Goal: Task Accomplishment & Management: Manage account settings

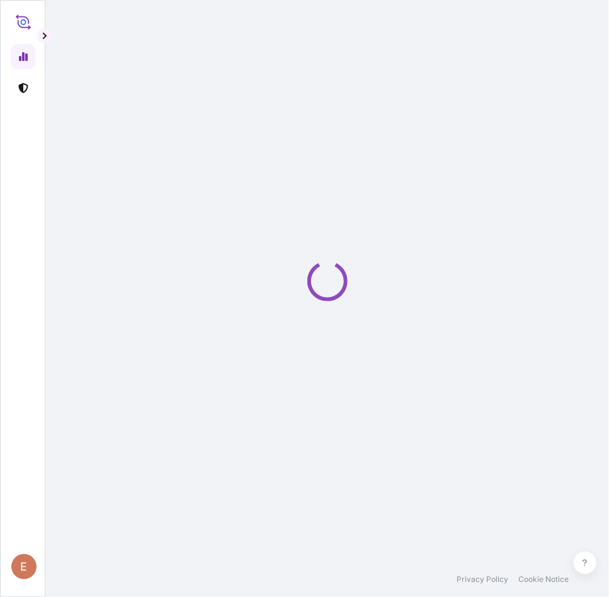
select select "2025"
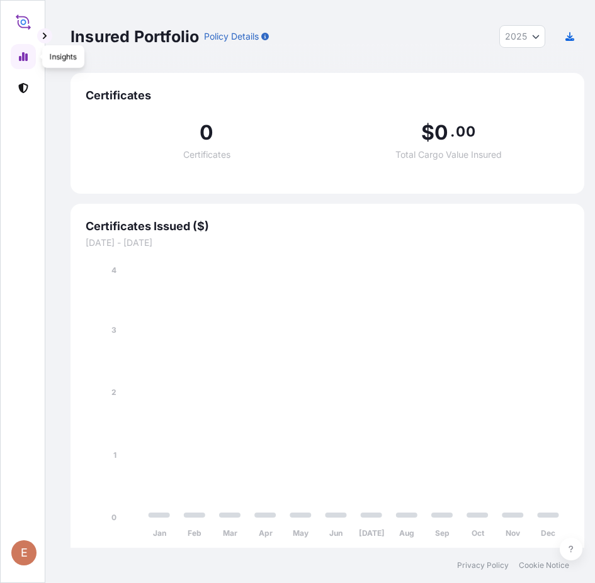
click at [25, 55] on icon at bounding box center [23, 56] width 9 height 9
click at [20, 55] on icon at bounding box center [23, 57] width 10 height 10
click at [25, 52] on icon at bounding box center [23, 57] width 10 height 10
click at [25, 61] on icon at bounding box center [23, 57] width 10 height 10
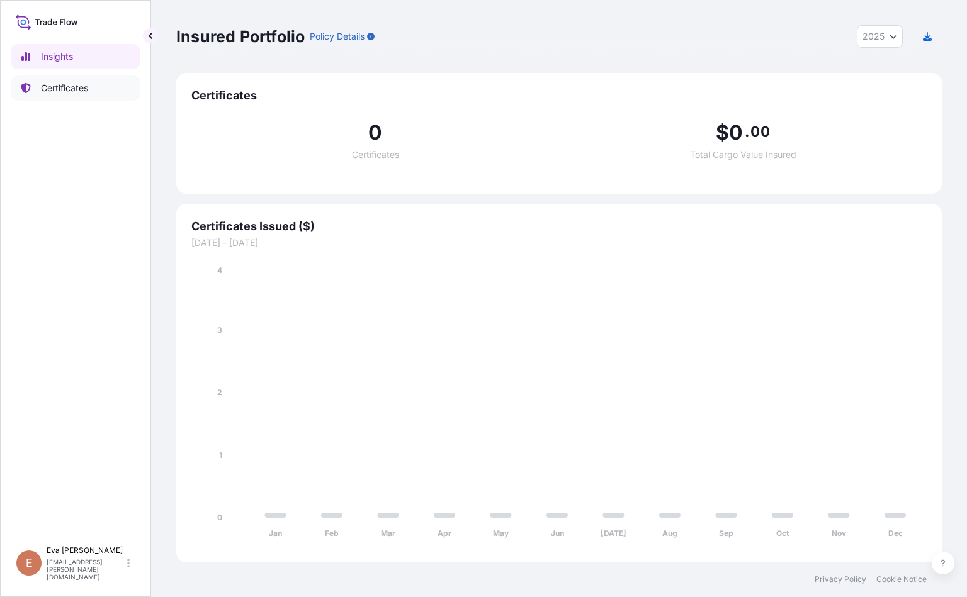
click at [38, 87] on link "Certificates" at bounding box center [76, 88] width 130 height 25
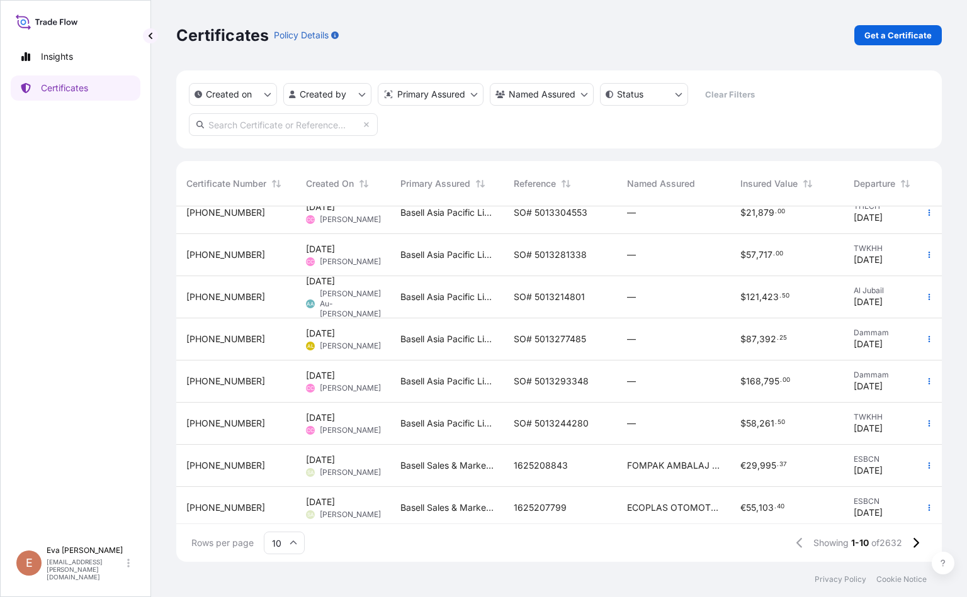
scroll to position [118, 0]
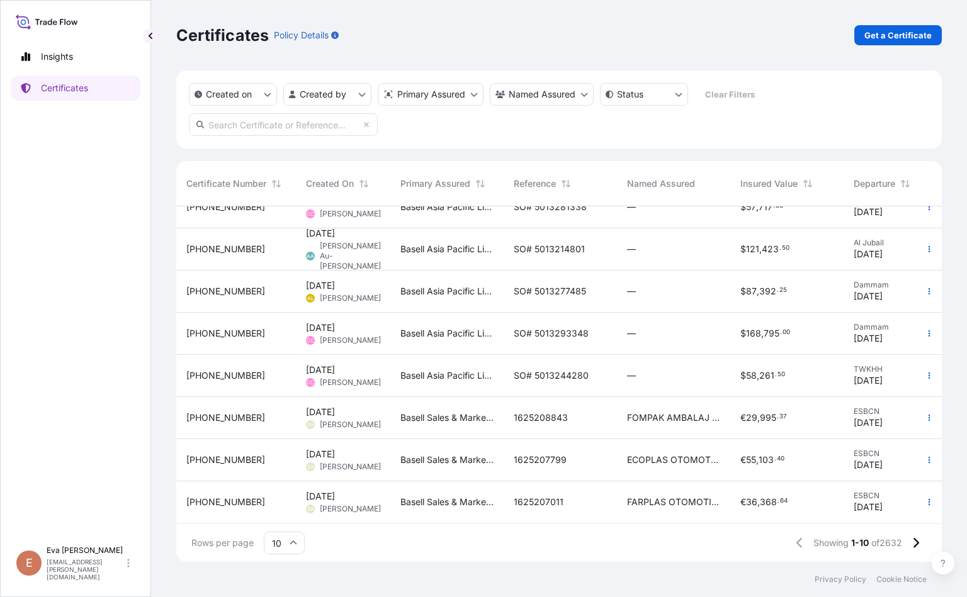
click at [218, 496] on span "[PHONE_NUMBER]" at bounding box center [225, 502] width 79 height 13
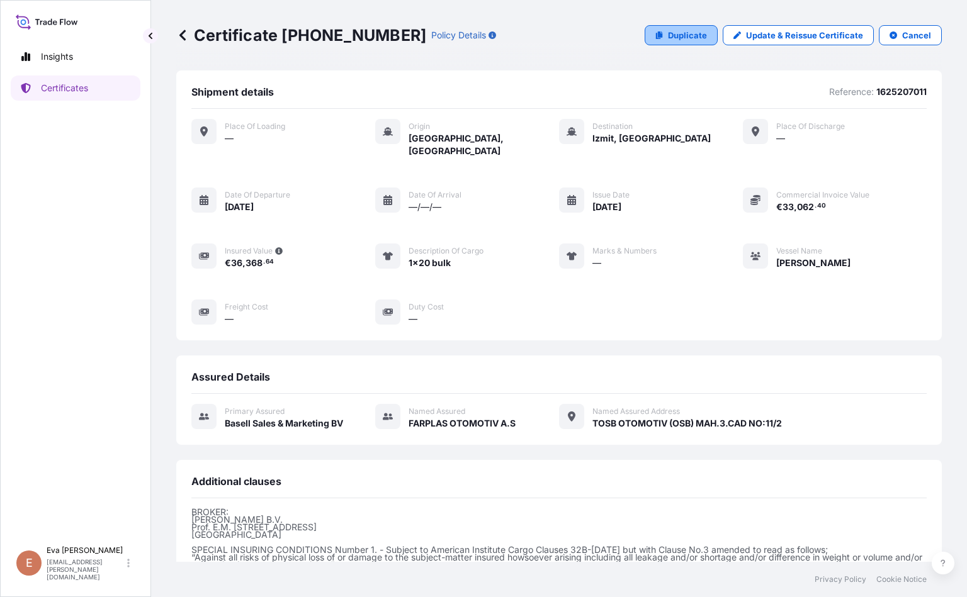
click at [608, 36] on link "Duplicate" at bounding box center [681, 35] width 73 height 20
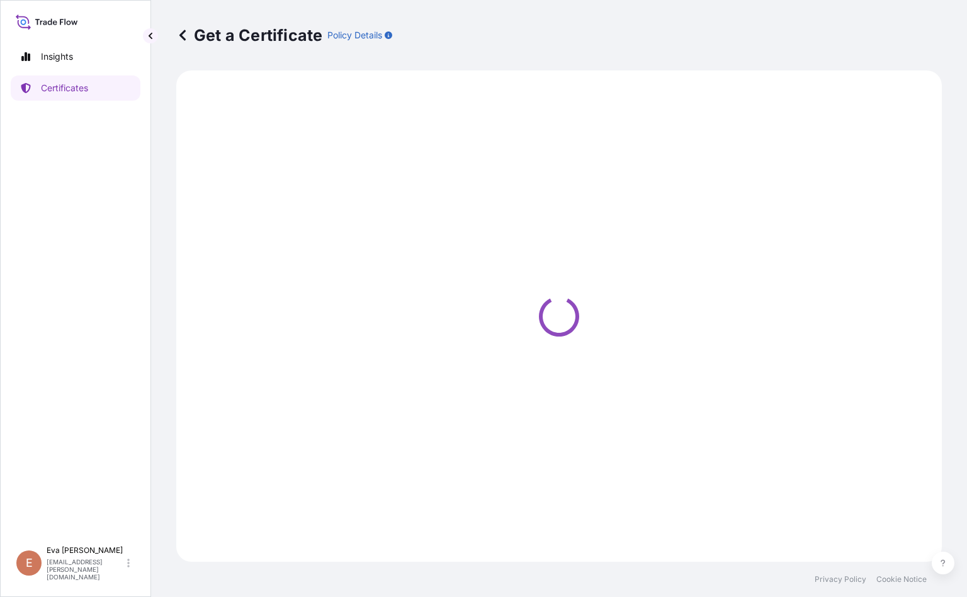
select select "Sea"
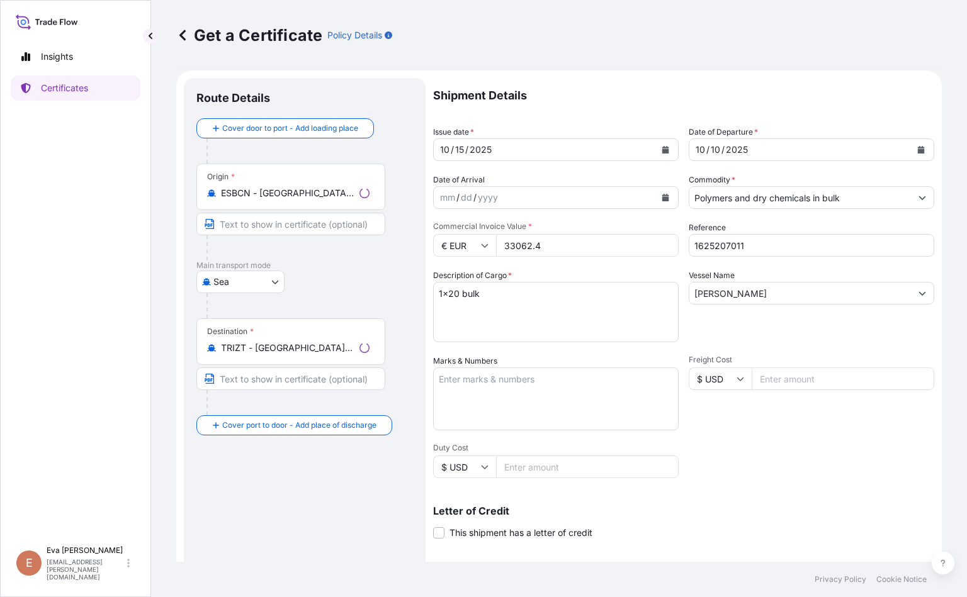
select select "32164"
click at [608, 147] on div "[DATE]" at bounding box center [800, 149] width 222 height 23
click at [608, 153] on icon "Calendar" at bounding box center [921, 150] width 7 height 8
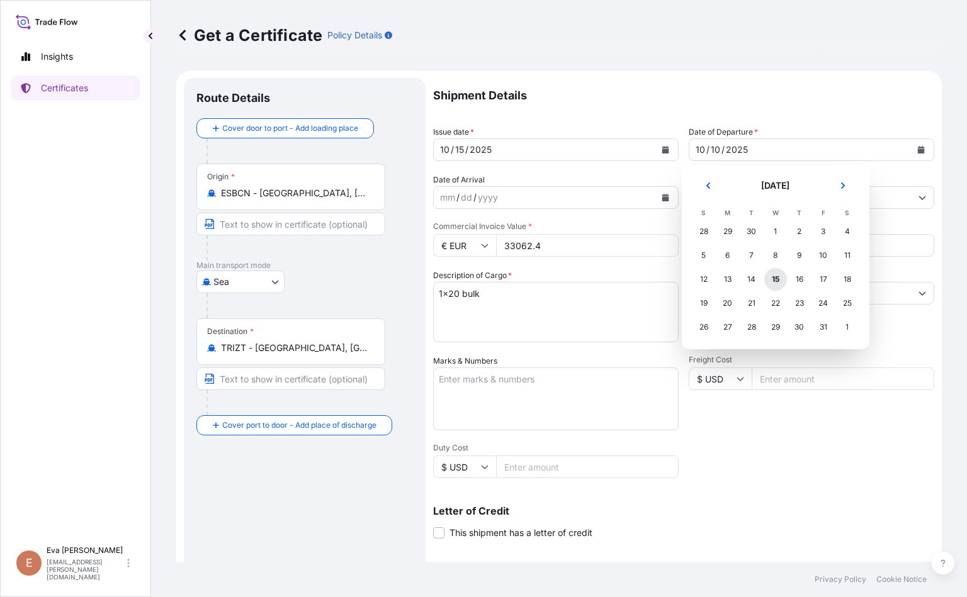
click at [608, 276] on div "15" at bounding box center [775, 279] width 23 height 23
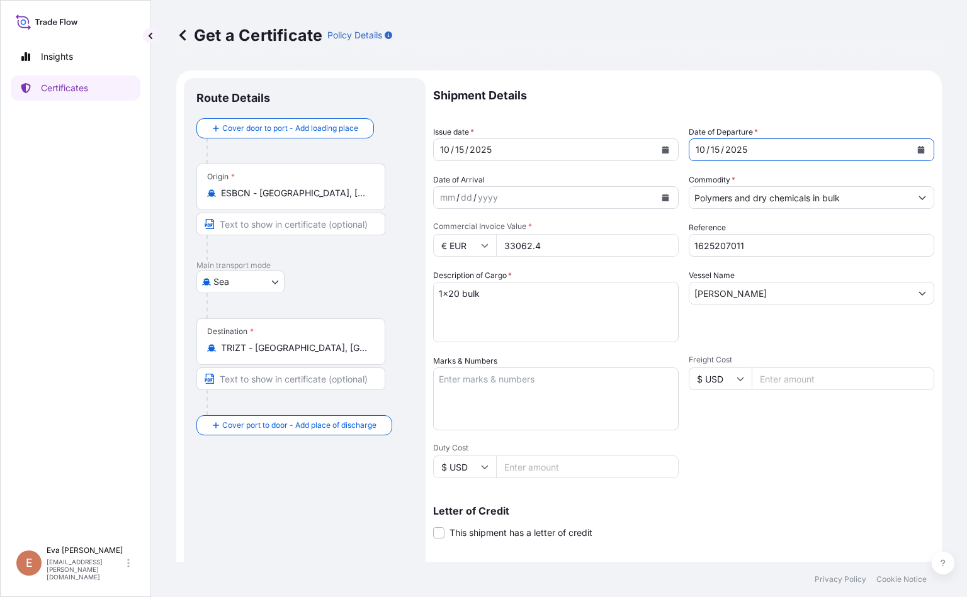
click at [608, 245] on input "1625207011" at bounding box center [811, 245] width 245 height 23
type input "1625208786"
drag, startPoint x: 789, startPoint y: 305, endPoint x: 518, endPoint y: 282, distance: 272.2
click at [518, 282] on div "Shipment Details Issue date * [DATE] Date of Departure * [DATE] Date of Arrival…" at bounding box center [683, 378] width 501 height 600
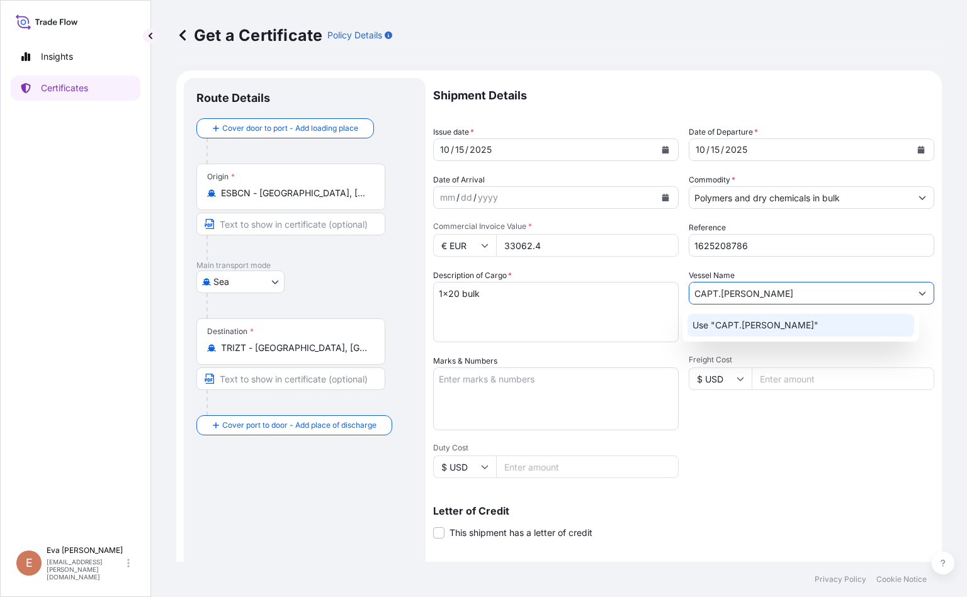
click at [608, 327] on p "Use "CAPT.[PERSON_NAME]"" at bounding box center [755, 325] width 126 height 13
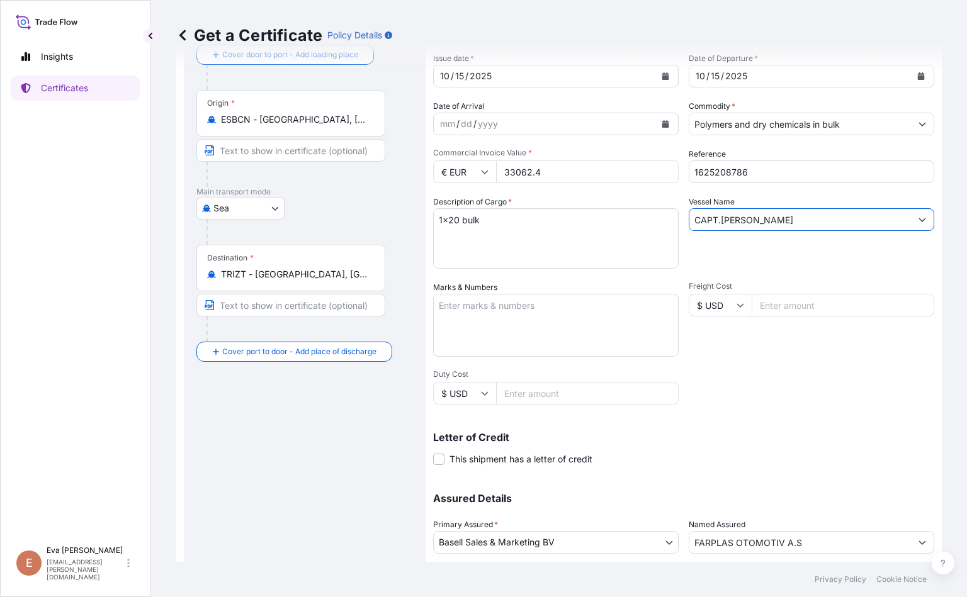
scroll to position [157, 0]
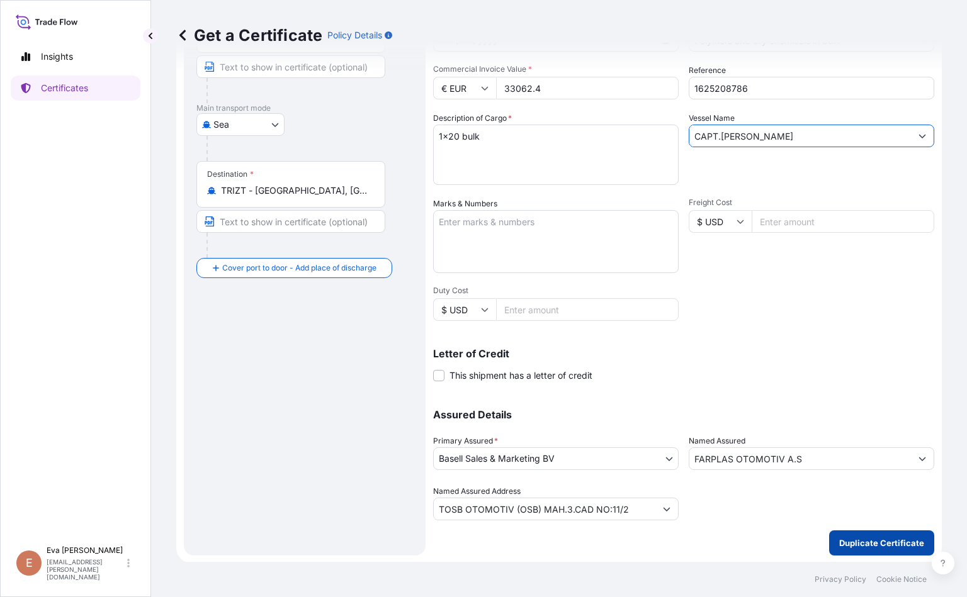
type input "CAPT.[PERSON_NAME]"
click at [608, 546] on p "Duplicate Certificate" at bounding box center [881, 543] width 85 height 13
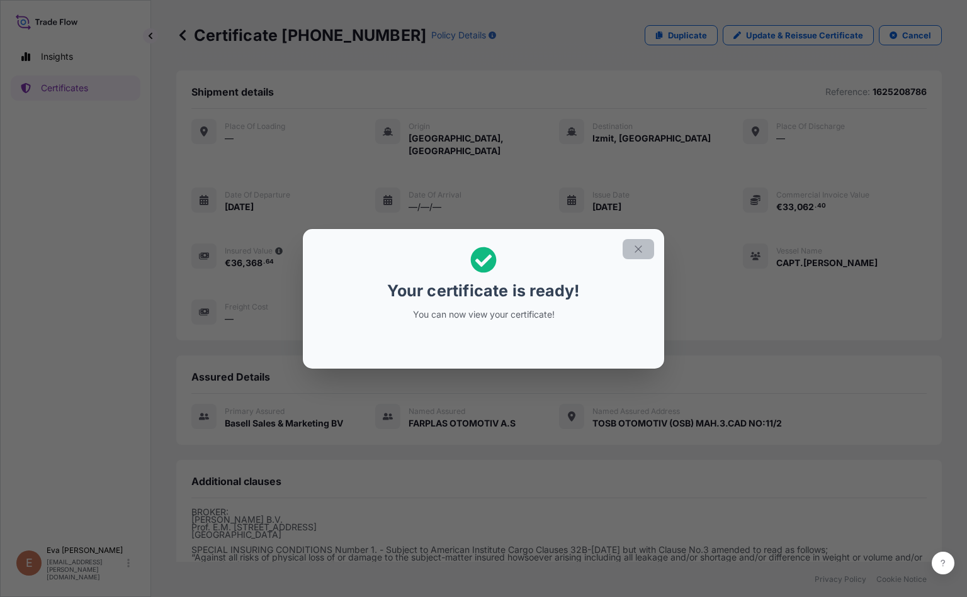
click at [608, 254] on icon "button" at bounding box center [638, 249] width 11 height 11
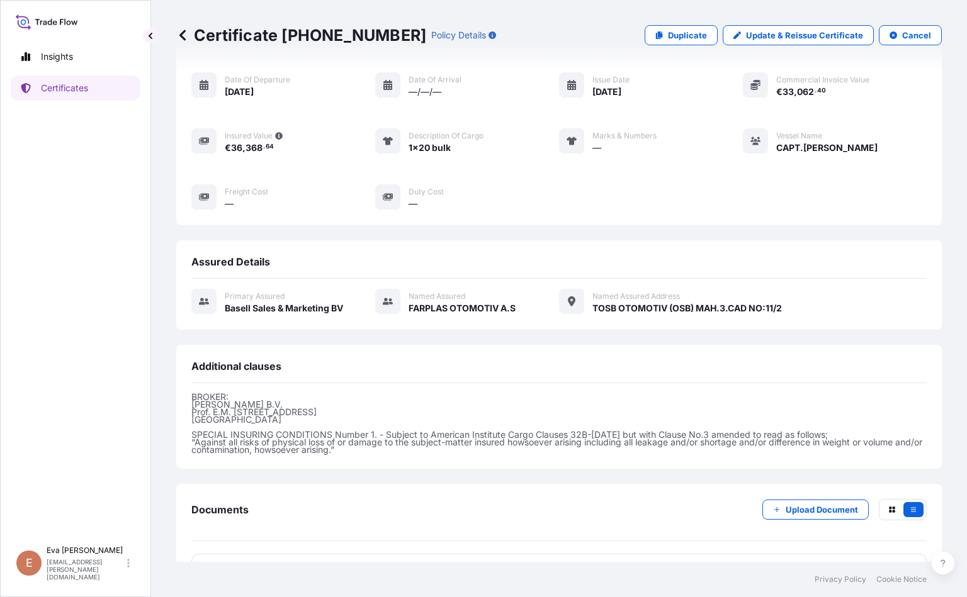
scroll to position [45, 0]
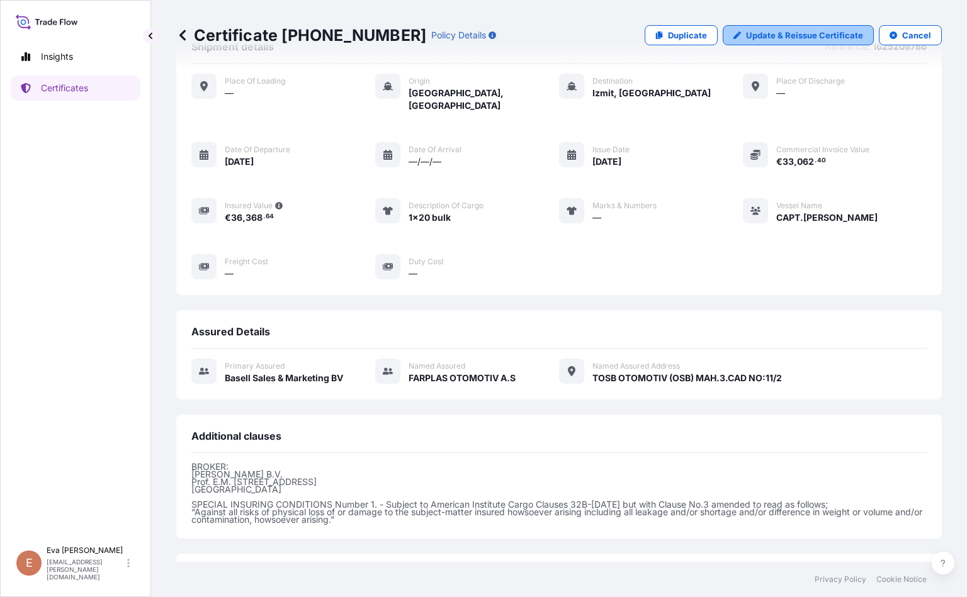
click at [608, 38] on p "Update & Reissue Certificate" at bounding box center [804, 35] width 117 height 13
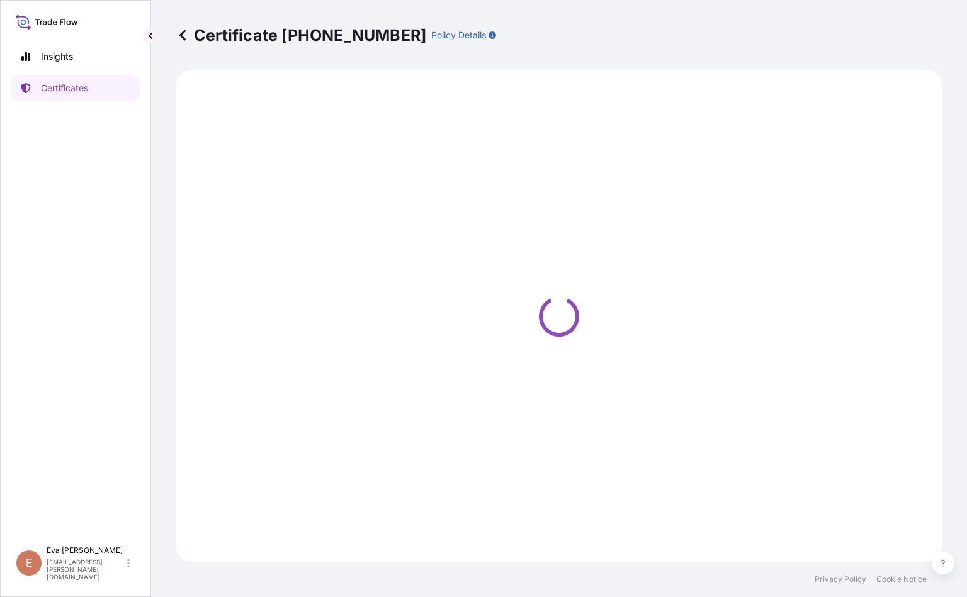
select select "Sea"
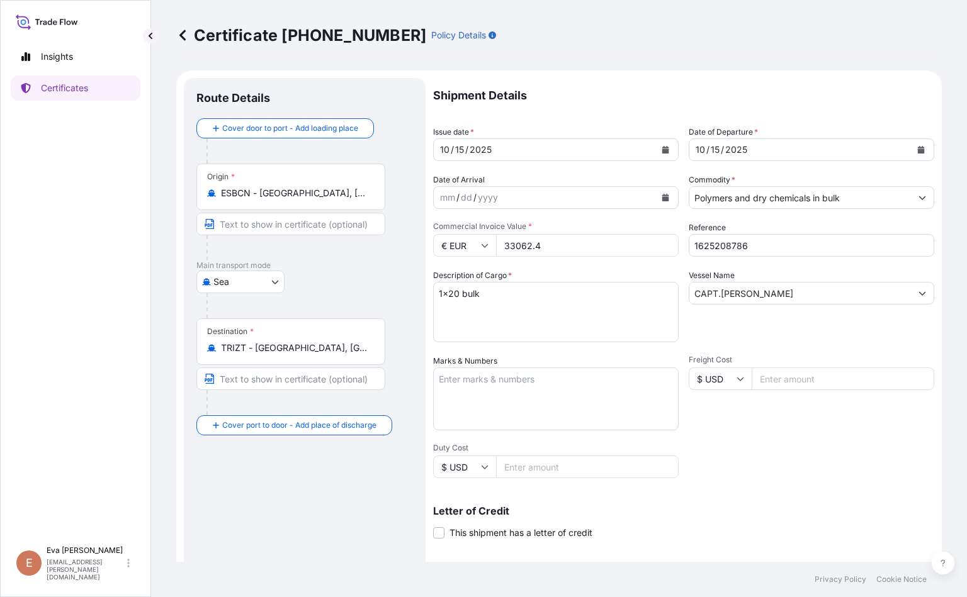
select select "32164"
drag, startPoint x: 569, startPoint y: 242, endPoint x: 406, endPoint y: 234, distance: 163.2
click at [406, 234] on form "Route Details Cover door to port - Add loading place Place of loading Road / In…" at bounding box center [558, 395] width 765 height 650
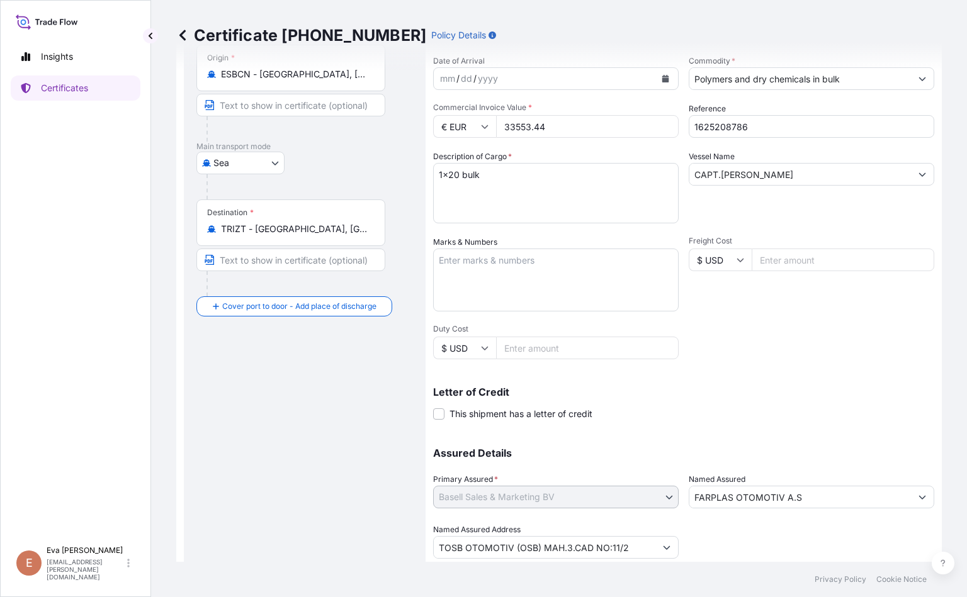
scroll to position [157, 0]
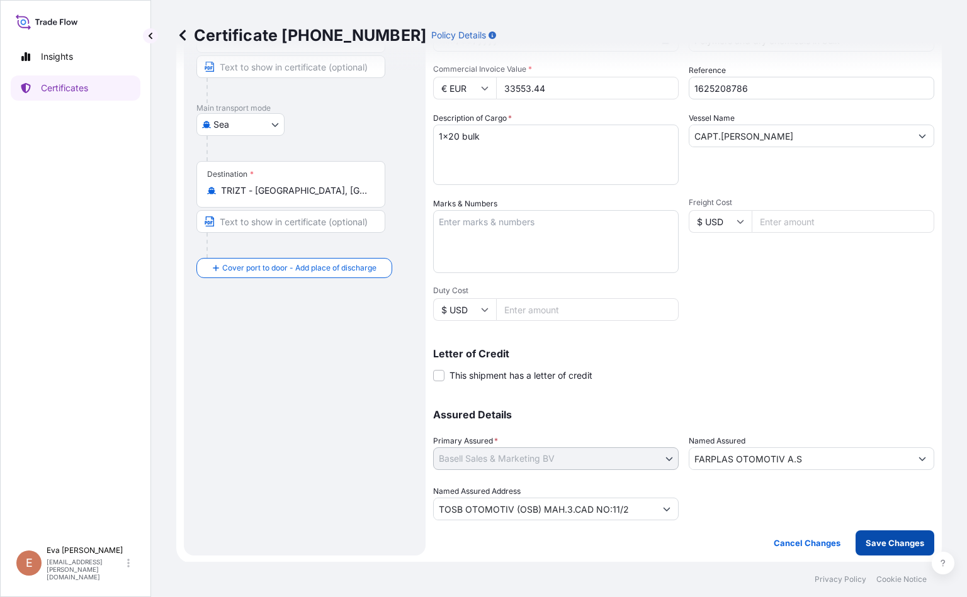
type input "33553.44"
click at [608, 544] on p "Save Changes" at bounding box center [894, 543] width 59 height 13
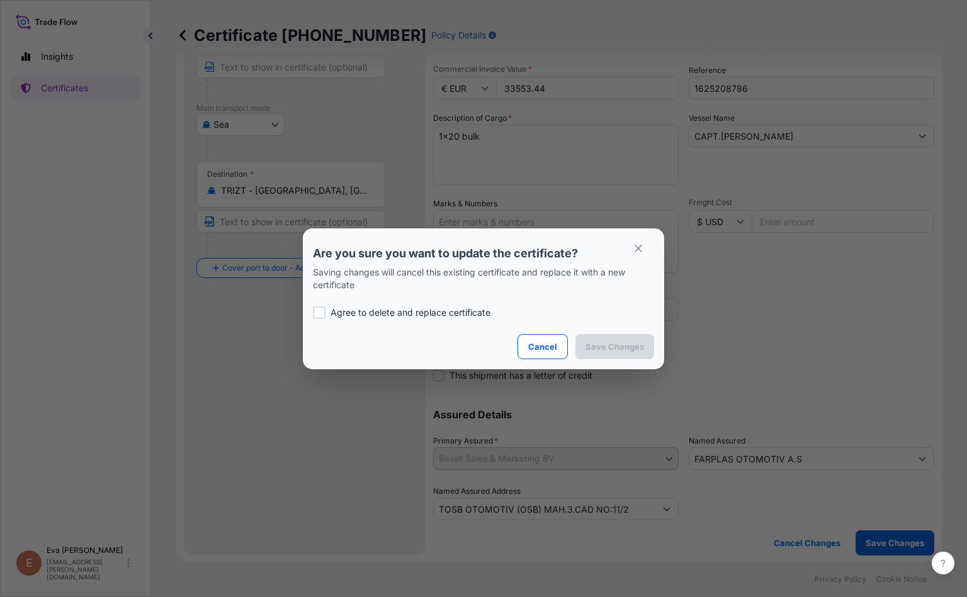
click at [320, 312] on div at bounding box center [319, 313] width 13 height 13
checkbox input "true"
click at [608, 338] on button "Save Changes" at bounding box center [614, 346] width 79 height 25
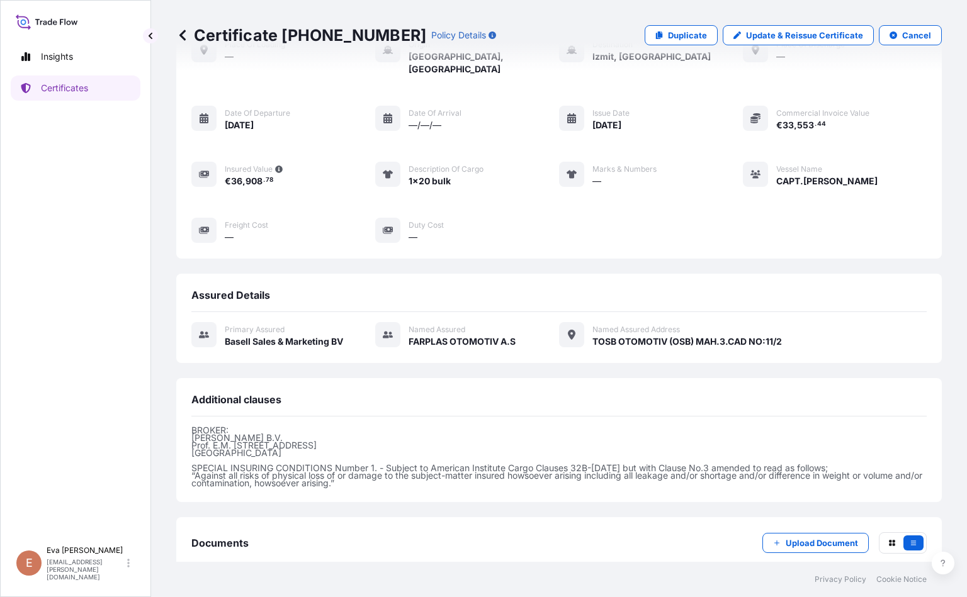
scroll to position [140, 0]
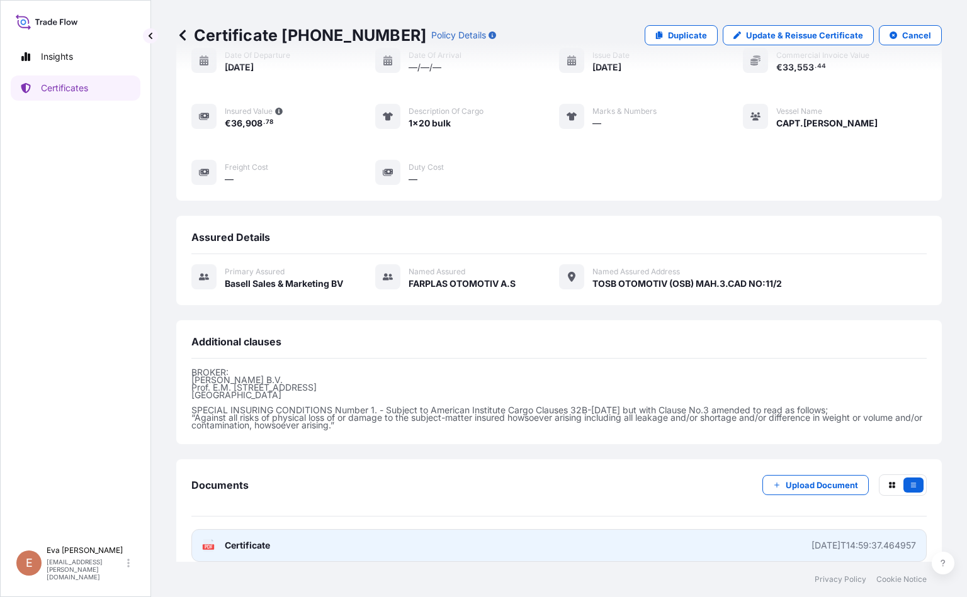
click at [228, 539] on span "Certificate" at bounding box center [247, 545] width 45 height 13
